Goal: Find specific page/section: Find specific page/section

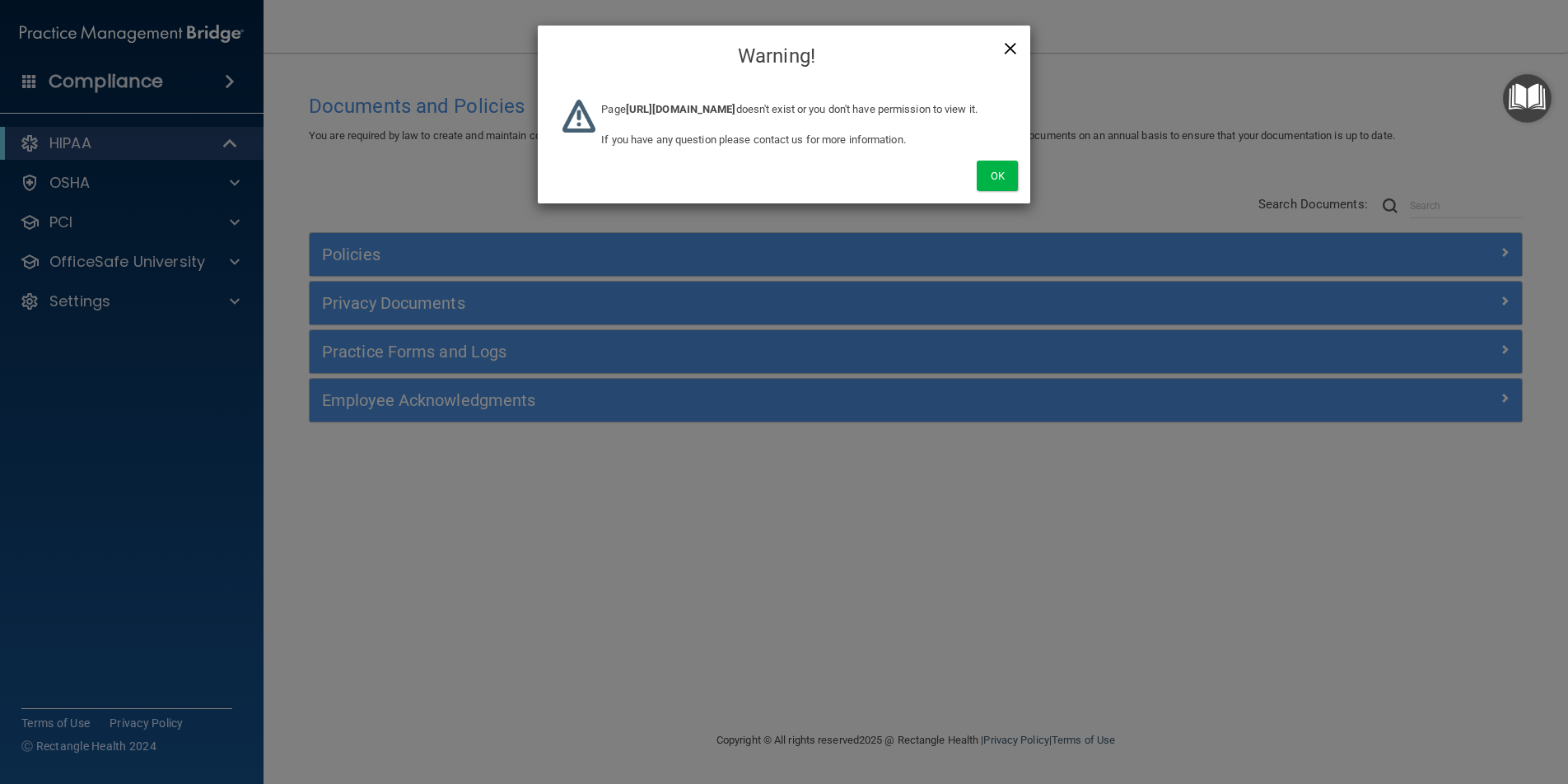
click at [1014, 50] on span "×" at bounding box center [1010, 46] width 15 height 33
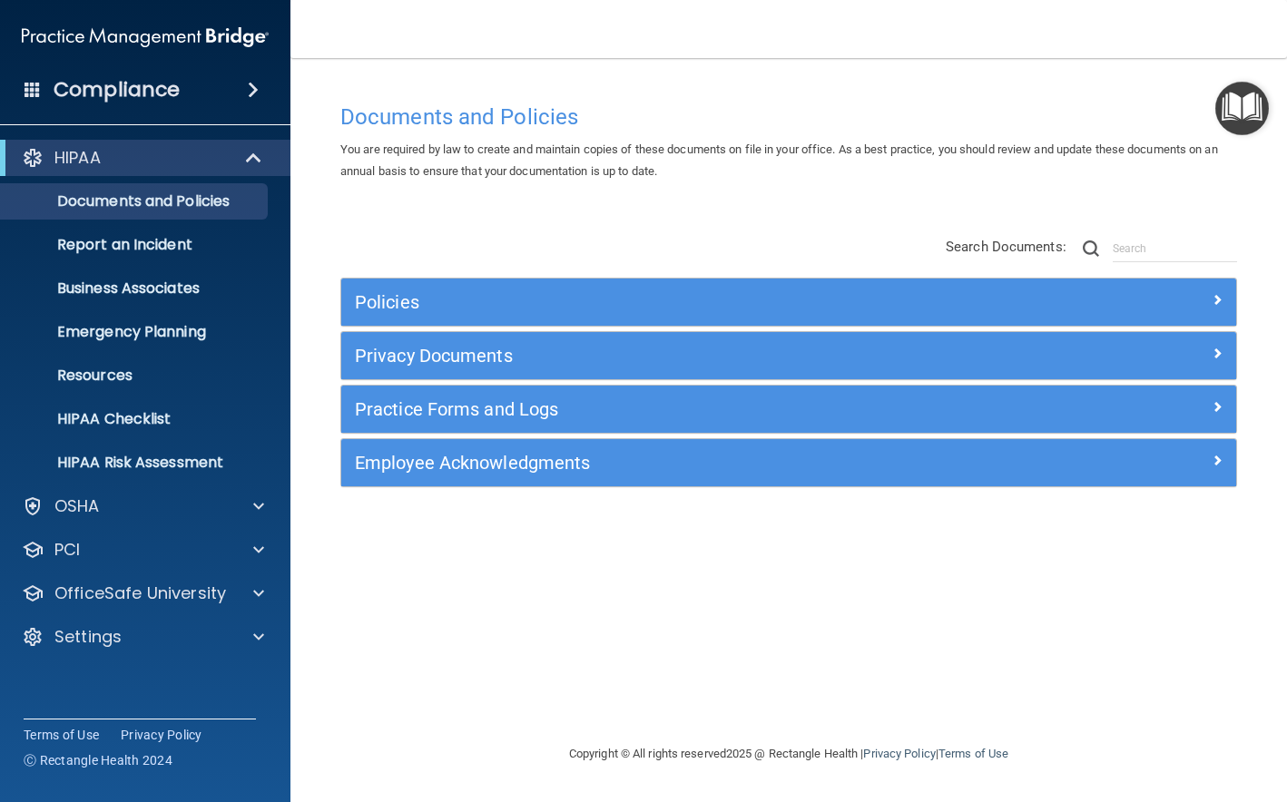
click at [252, 95] on span at bounding box center [253, 90] width 11 height 22
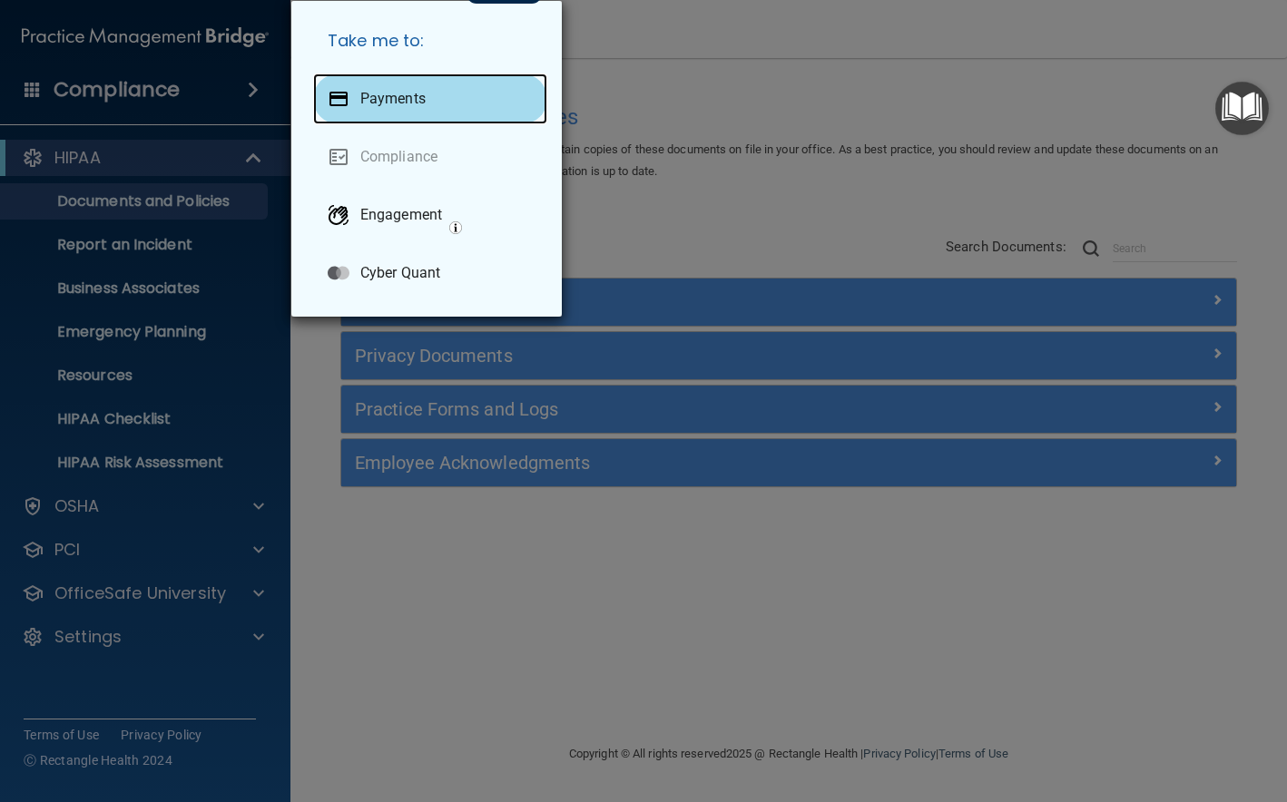
click at [362, 99] on p "Payments" at bounding box center [392, 99] width 65 height 18
